Goal: Task Accomplishment & Management: Manage account settings

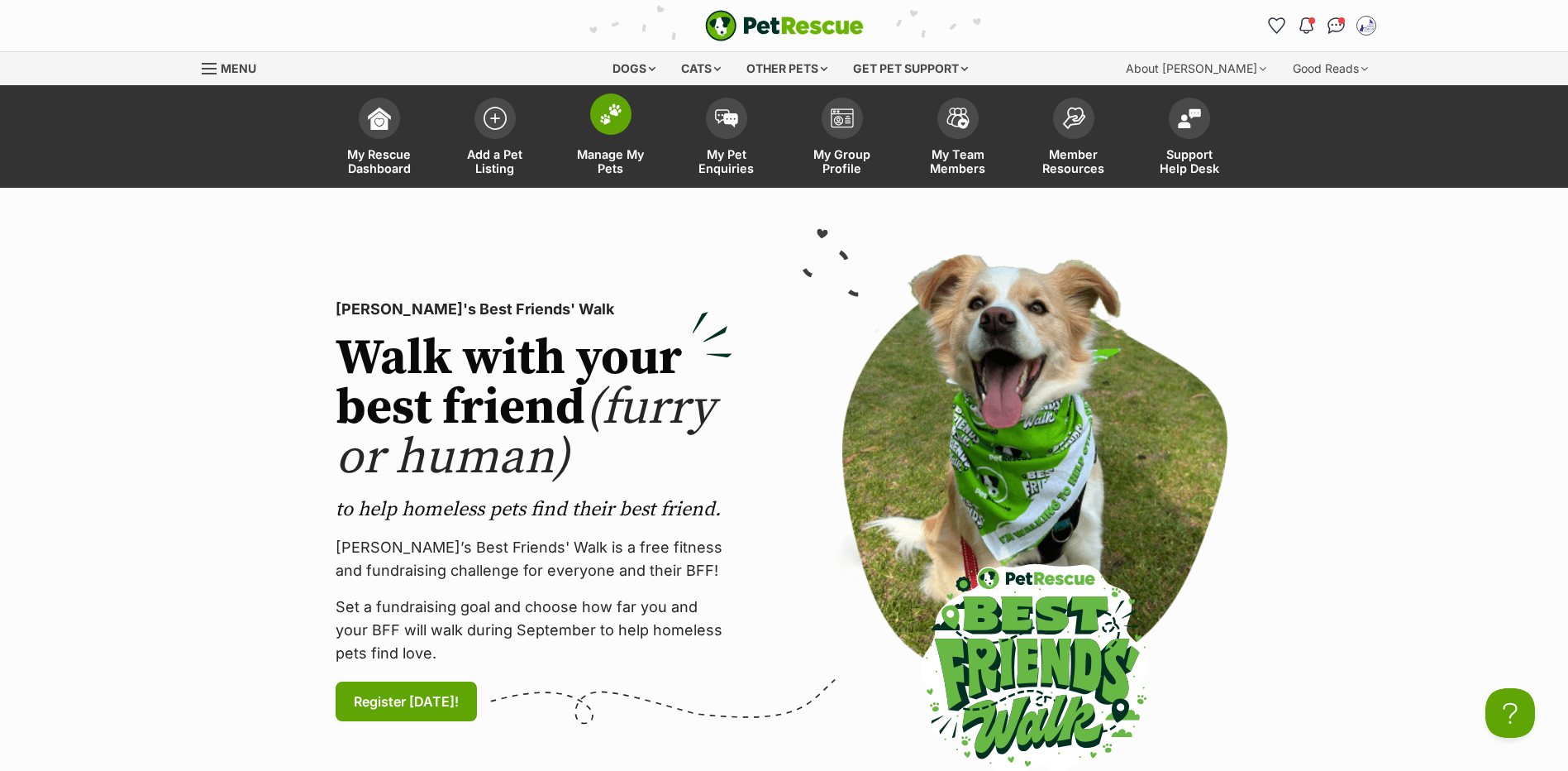
click at [664, 163] on link "Manage My Pets" at bounding box center [610, 138] width 115 height 99
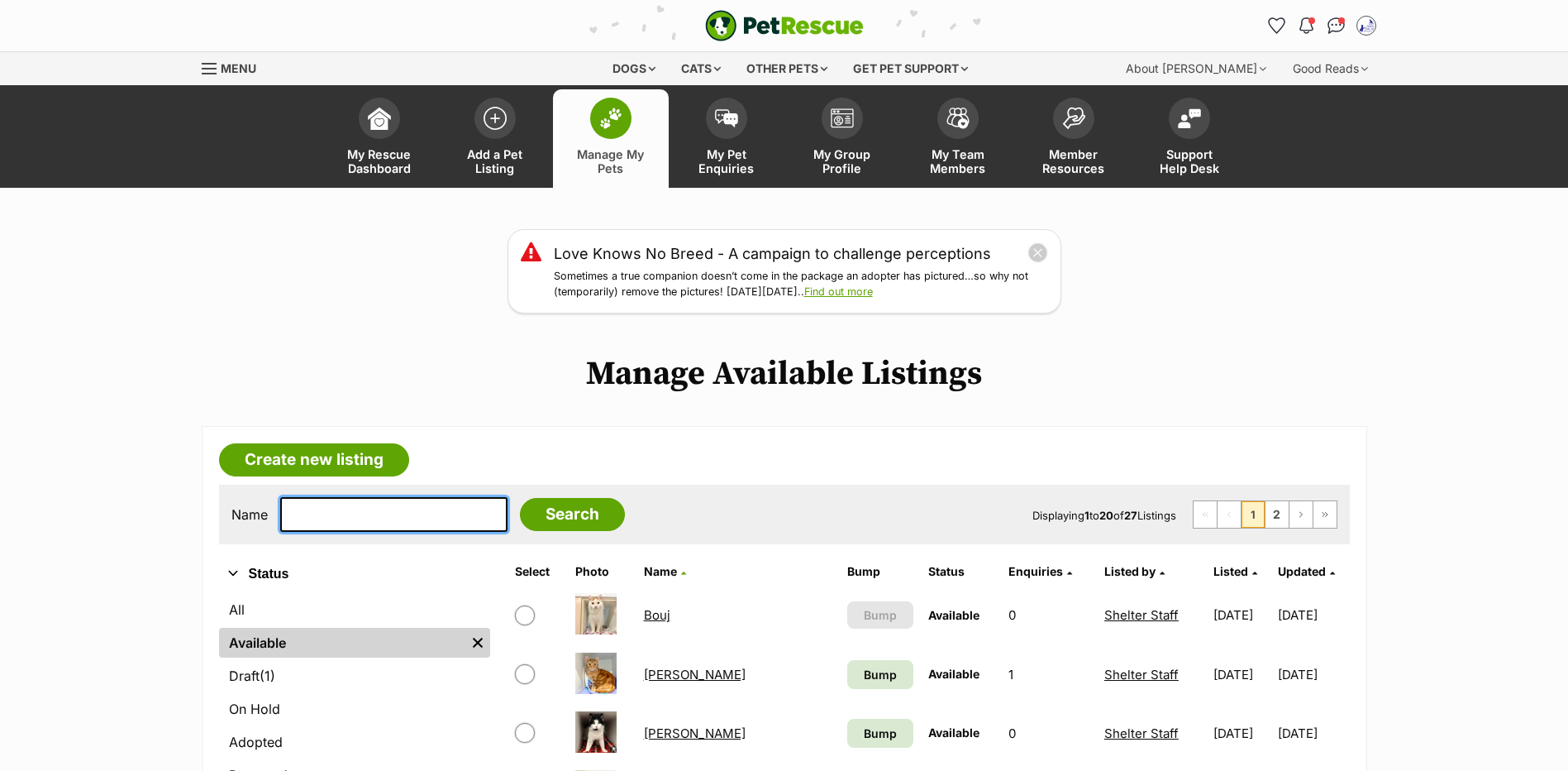
click at [364, 529] on input "text" at bounding box center [393, 514] width 227 height 35
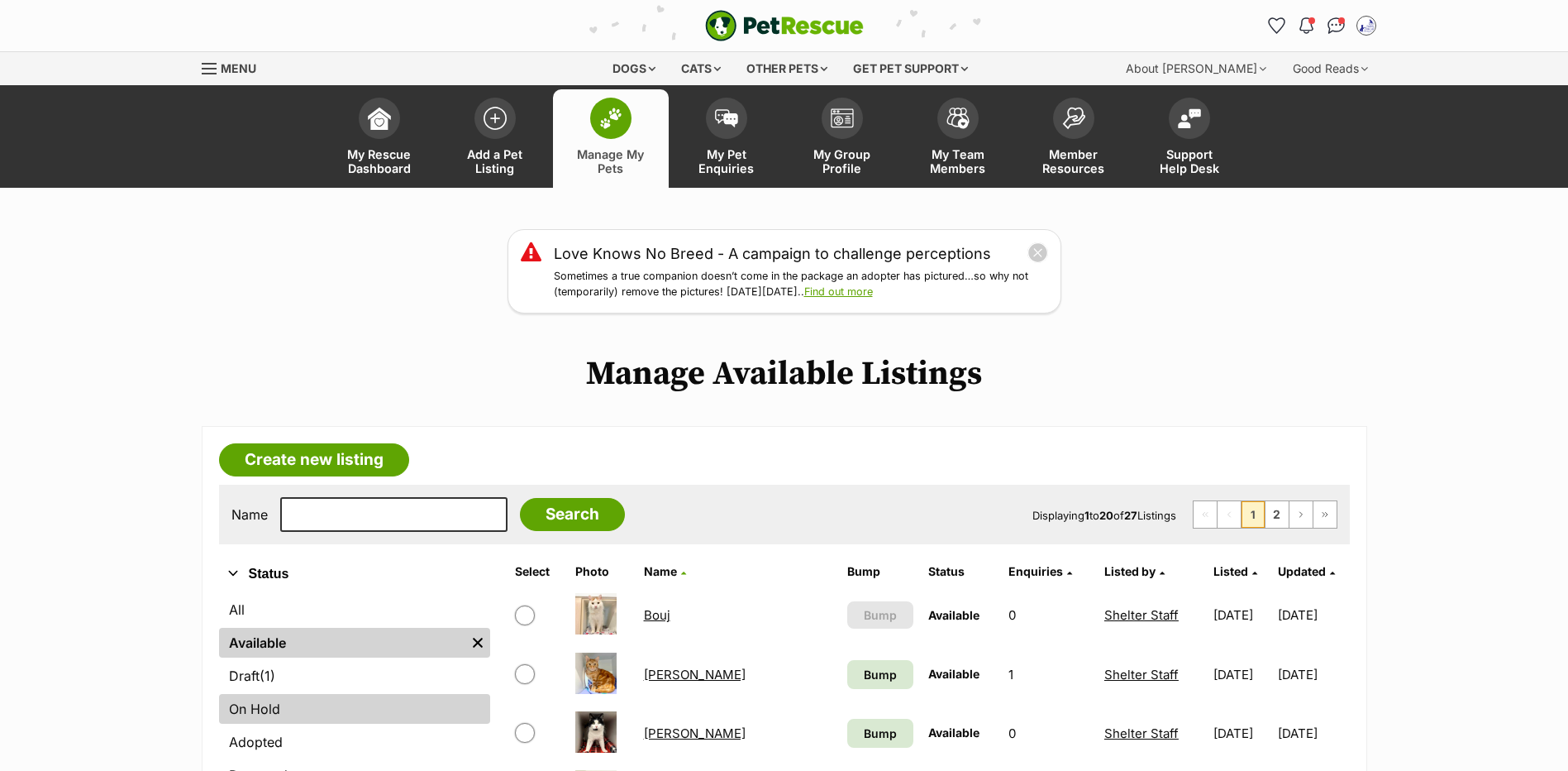
click at [253, 723] on link "On Hold" at bounding box center [354, 709] width 271 height 30
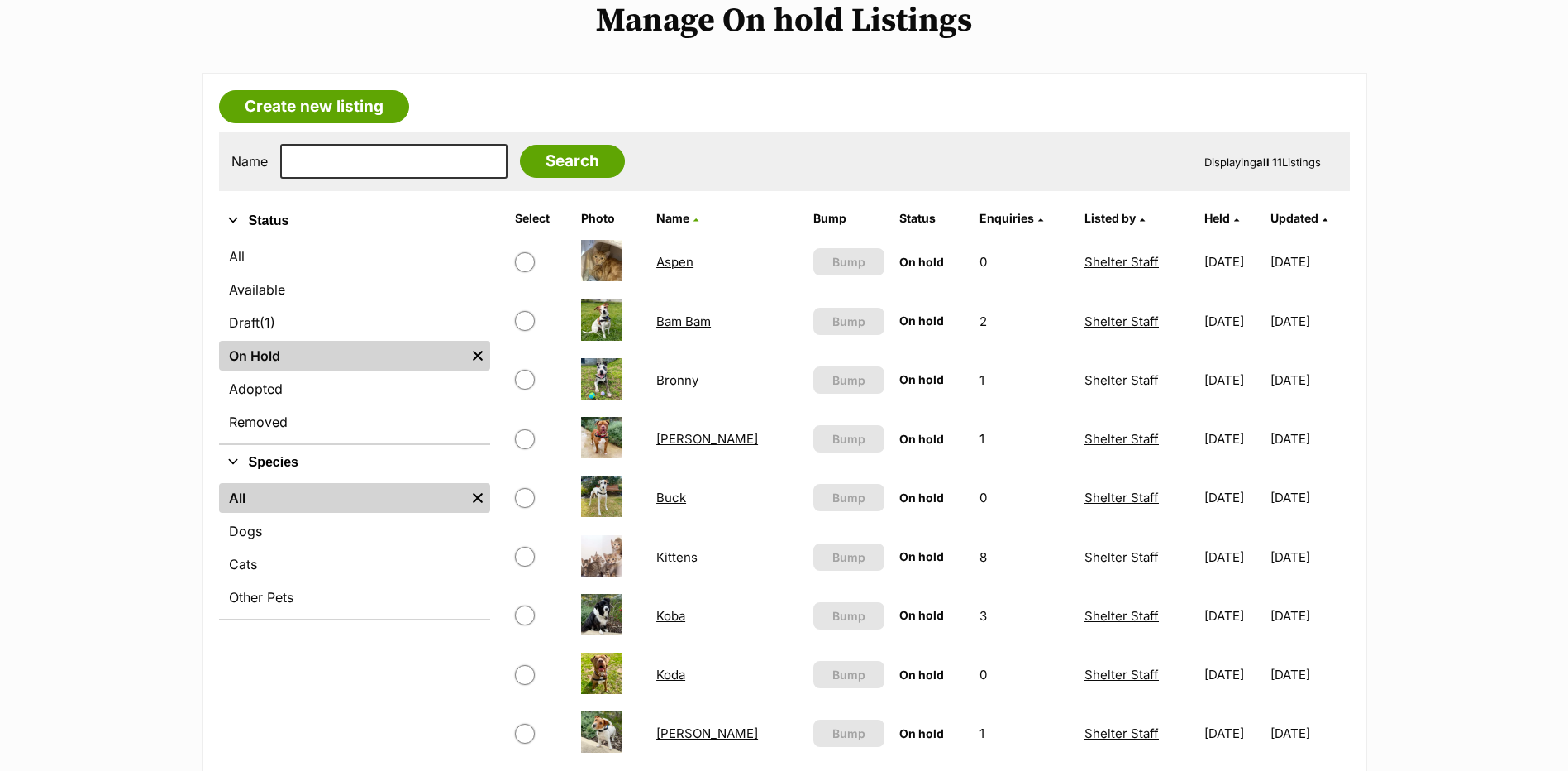
click at [688, 333] on td "Bam Bam" at bounding box center [728, 321] width 156 height 57
click at [689, 329] on link "Bam Bam" at bounding box center [684, 321] width 54 height 16
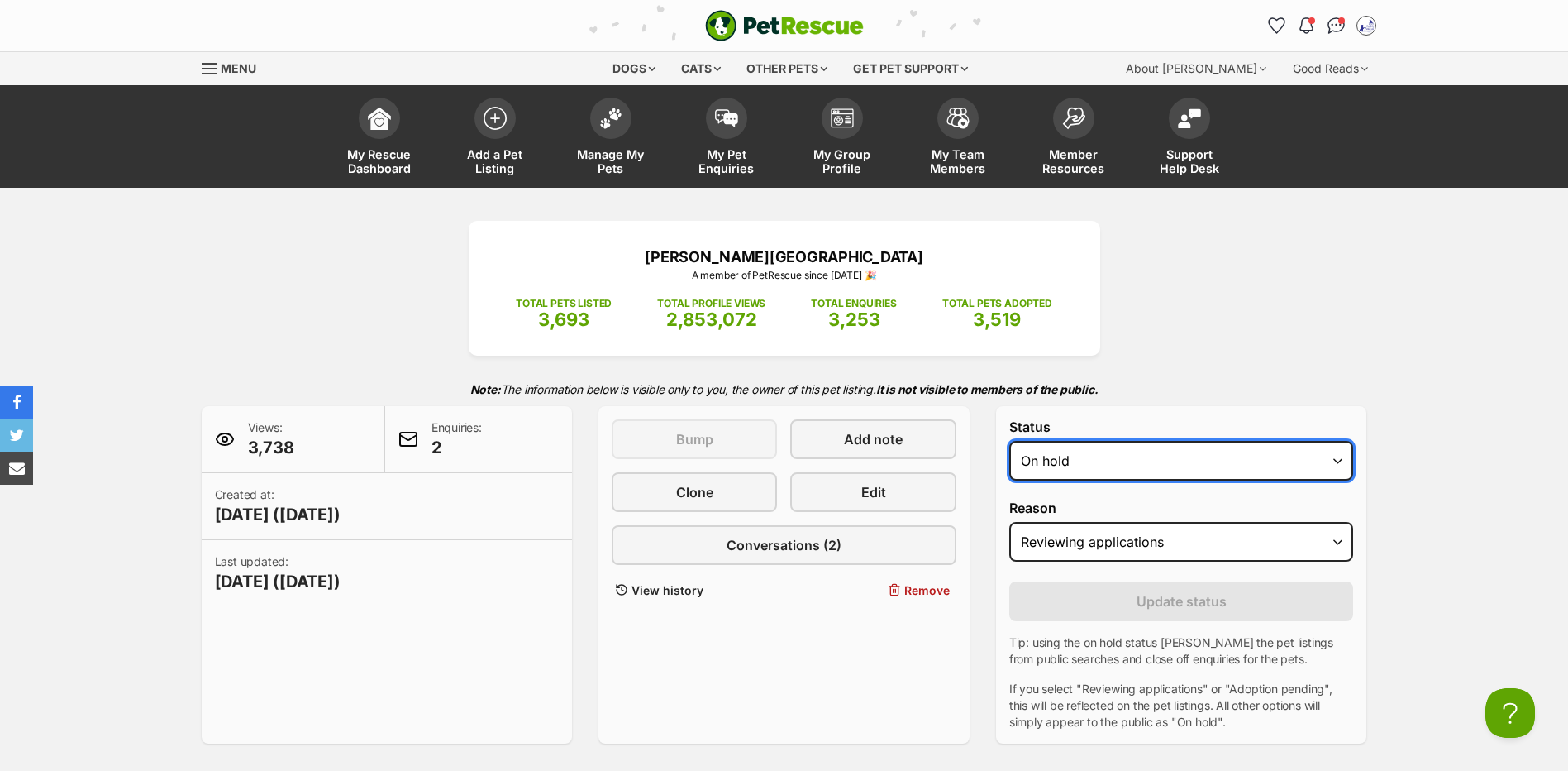
click at [1083, 481] on select "Draft - not available as listing has enquires Available On hold Adopted" at bounding box center [1181, 460] width 345 height 39
select select "active"
click at [1009, 464] on select "Draft - not available as listing has enquires Available On hold Adopted" at bounding box center [1181, 460] width 345 height 39
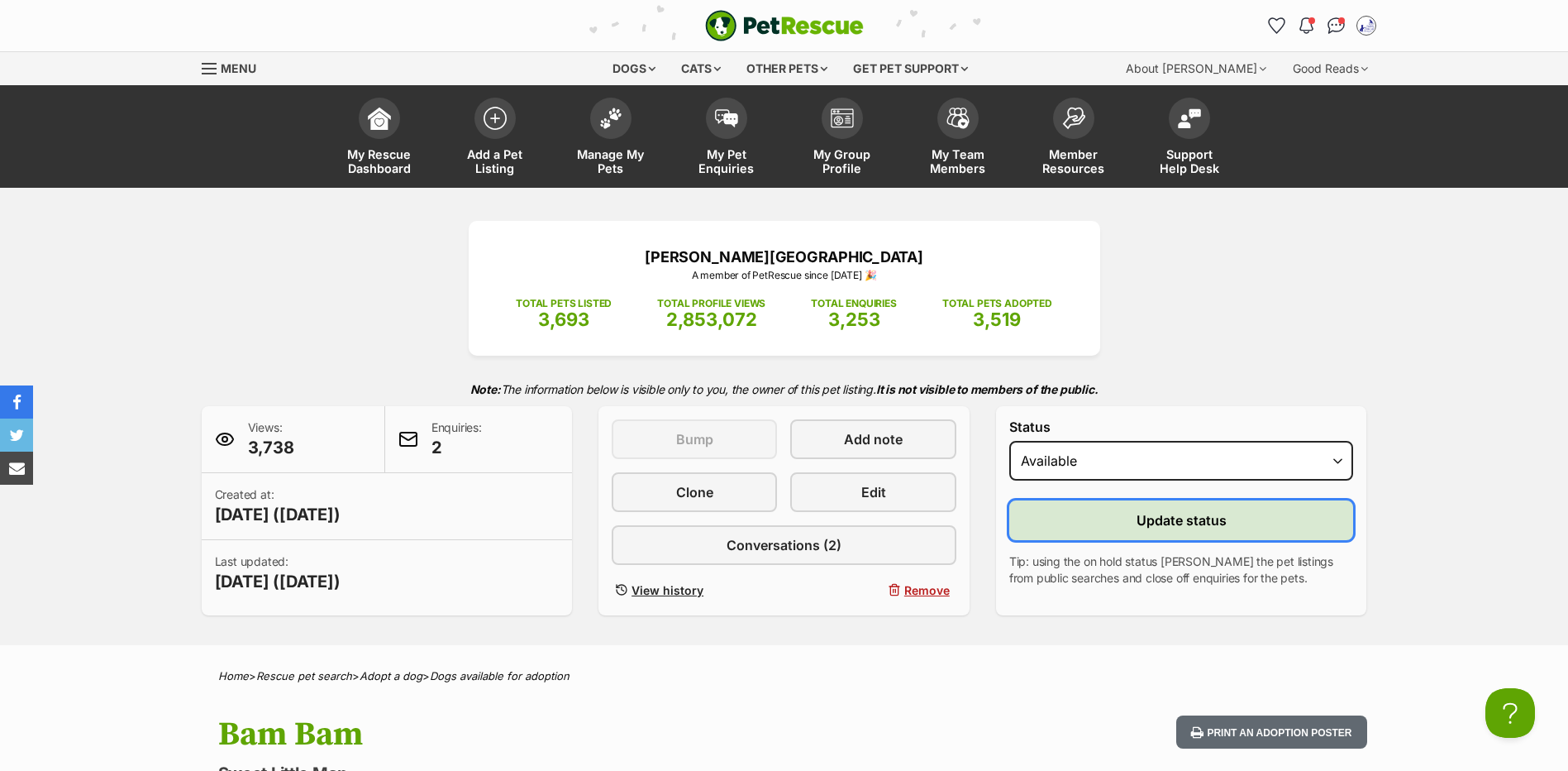
click at [1145, 530] on span "Update status" at bounding box center [1182, 519] width 90 height 20
